Goal: Navigation & Orientation: Go to known website

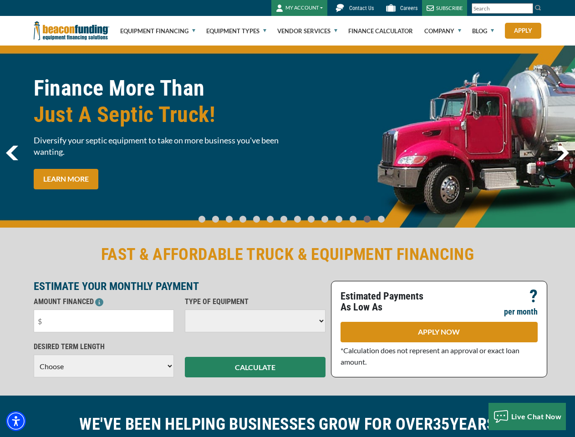
click at [16, 421] on img "Accessibility Menu" at bounding box center [16, 421] width 20 height 20
click at [527, 9] on body "Skip to main content Enable accessibility for low vision Open the accessibility…" at bounding box center [287, 218] width 575 height 437
click at [287, 137] on body "Skip to main content Enable accessibility for low vision Open the accessibility…" at bounding box center [287, 218] width 575 height 437
click at [209, 215] on body "Skip to main content Enable accessibility for low vision Open the accessibility…" at bounding box center [287, 218] width 575 height 437
click at [222, 215] on body "Skip to main content Enable accessibility for low vision Open the accessibility…" at bounding box center [287, 218] width 575 height 437
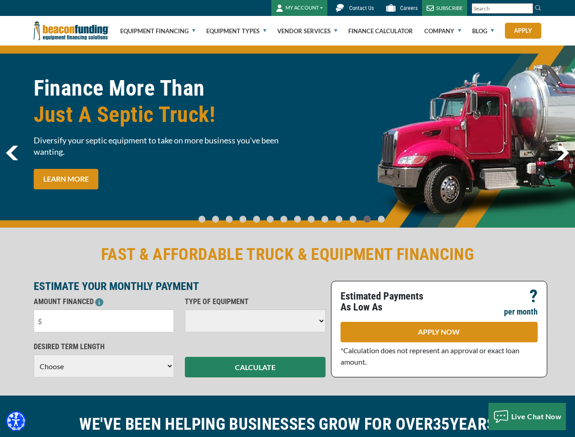
click at [234, 215] on body "Skip to main content Enable accessibility for low vision Open the accessibility…" at bounding box center [287, 218] width 575 height 437
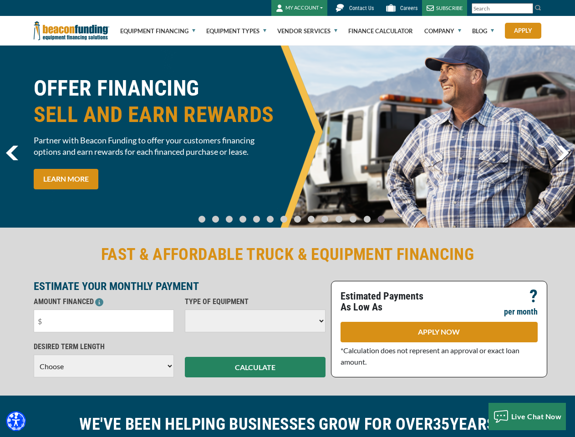
click at [247, 215] on body "Skip to main content Enable accessibility for low vision Open the accessibility…" at bounding box center [287, 218] width 575 height 437
click at [260, 215] on body "Skip to main content Enable accessibility for low vision Open the accessibility…" at bounding box center [287, 218] width 575 height 437
click at [272, 215] on body "Skip to main content Enable accessibility for low vision Open the accessibility…" at bounding box center [287, 218] width 575 height 437
